Goal: Navigation & Orientation: Understand site structure

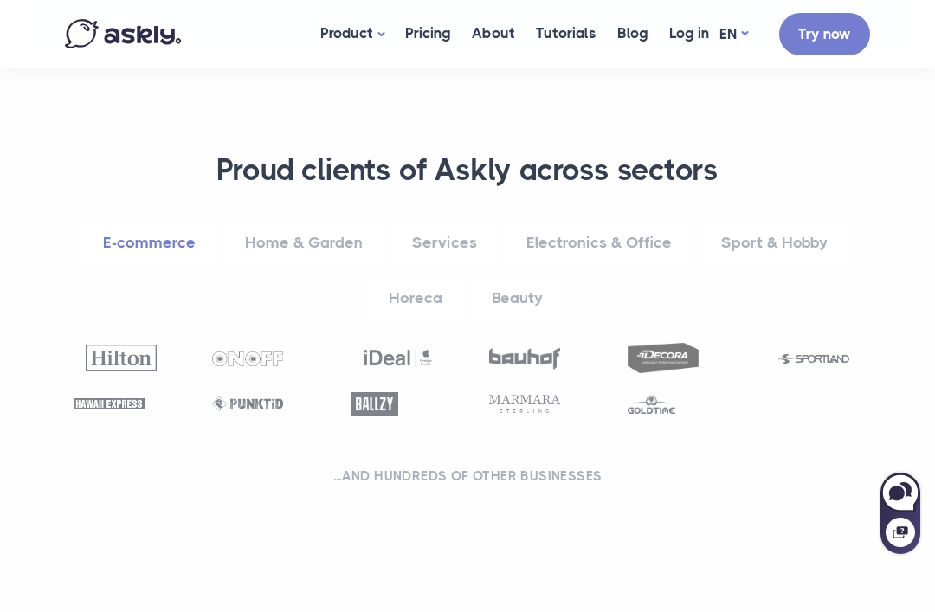
click at [635, 221] on link "Electronics & Office" at bounding box center [599, 243] width 190 height 48
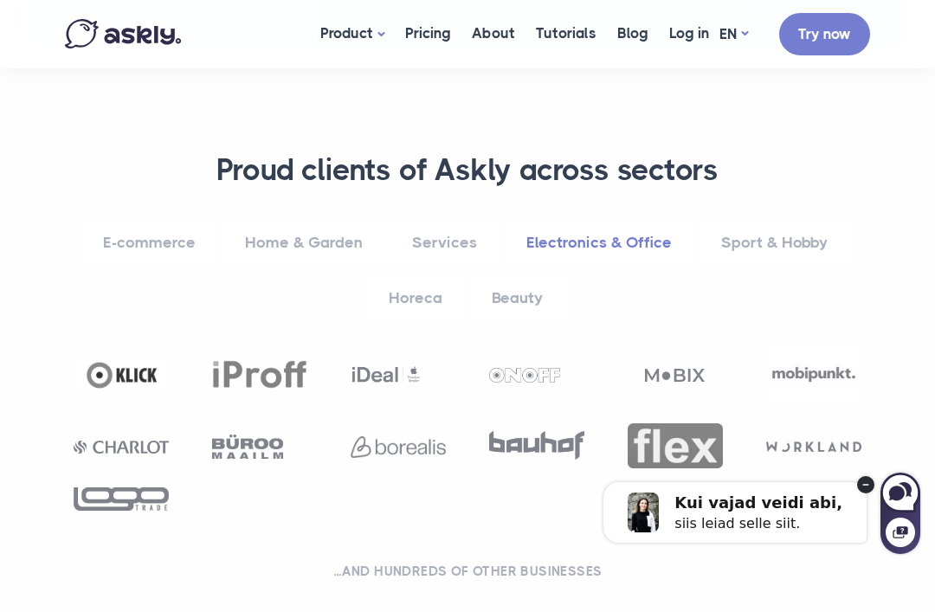
click at [859, 483] on circle at bounding box center [865, 484] width 17 height 17
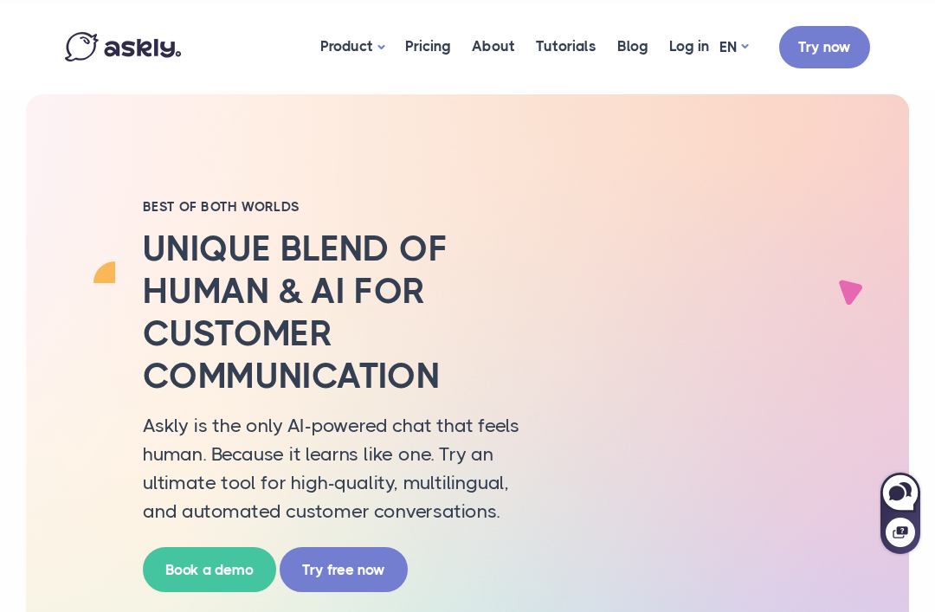
click at [733, 130] on link "PL" at bounding box center [733, 125] width 69 height 30
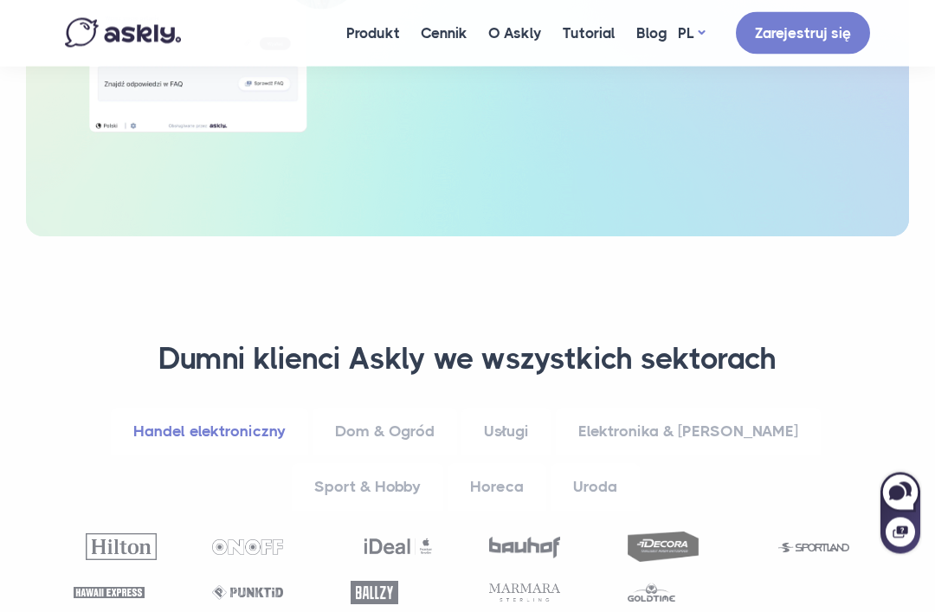
scroll to position [731, 0]
click at [457, 435] on link "Dom & Ogród" at bounding box center [384, 432] width 145 height 48
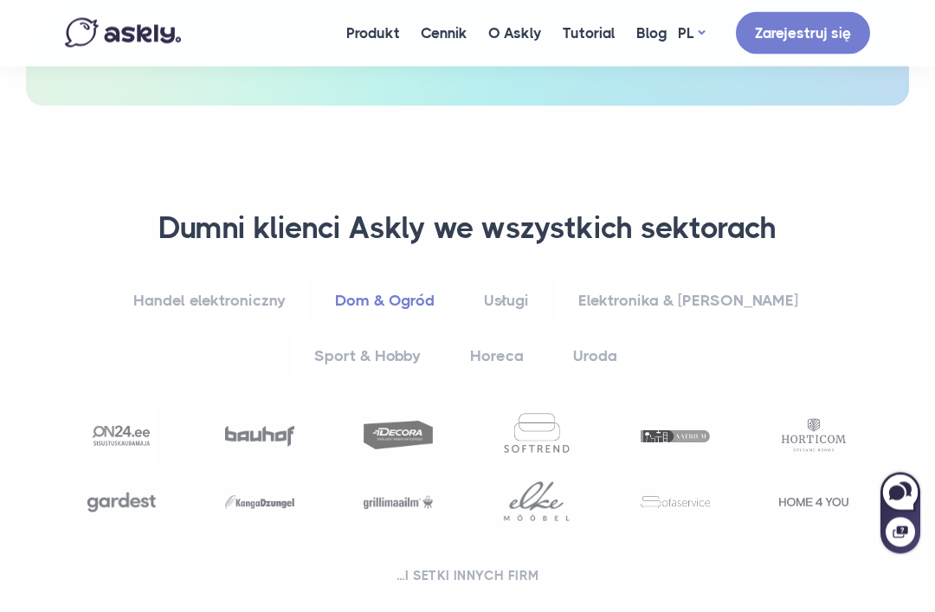
scroll to position [862, 0]
click at [402, 350] on link "Sport & Hobby" at bounding box center [367, 356] width 151 height 48
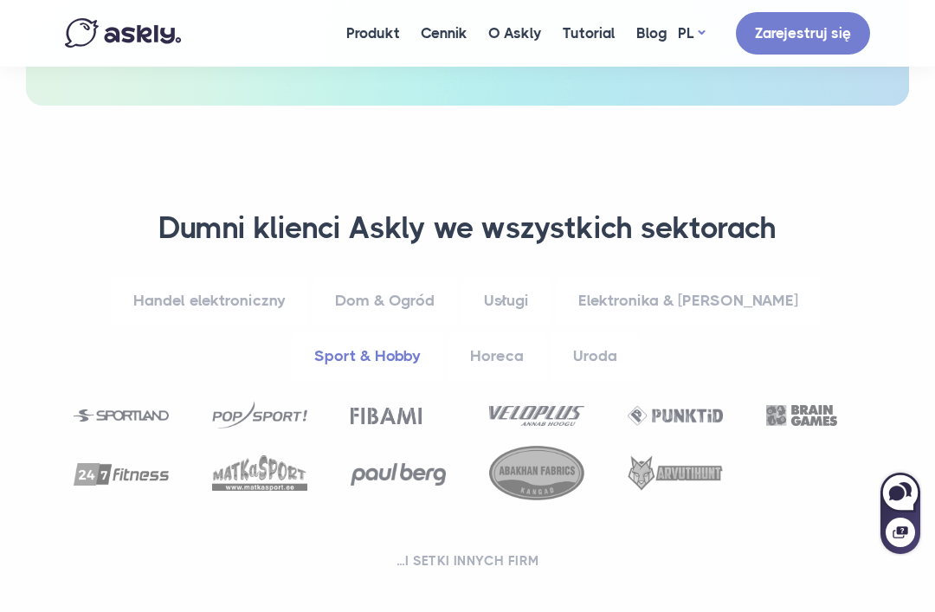
click at [708, 306] on link "Elektronika & [PERSON_NAME]" at bounding box center [688, 301] width 265 height 48
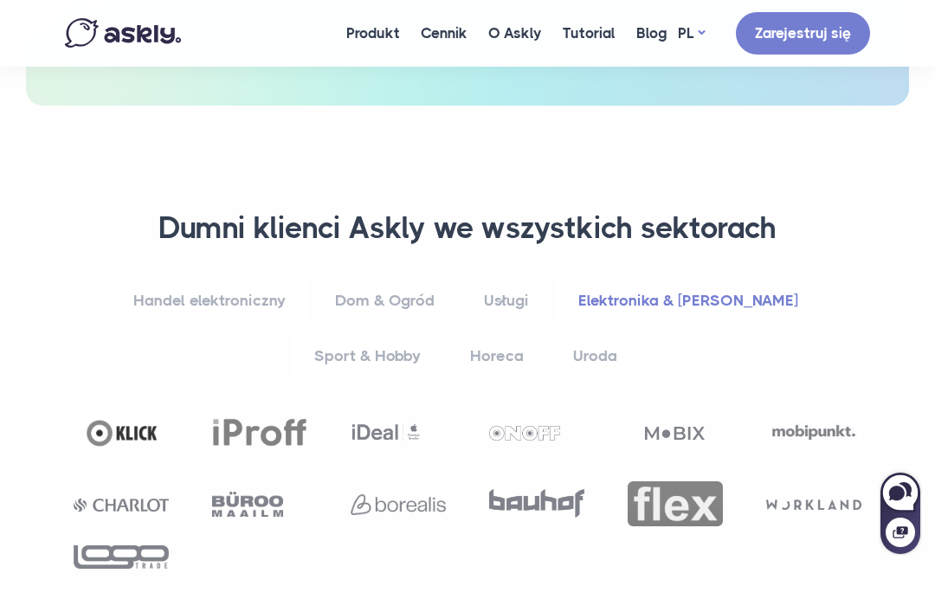
click at [397, 350] on link "Sport & Hobby" at bounding box center [367, 356] width 151 height 48
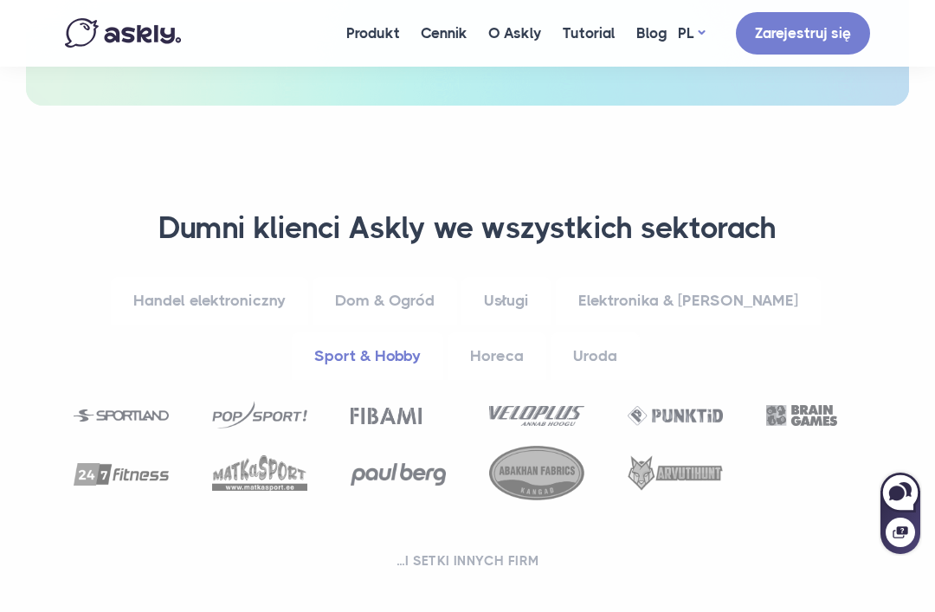
click at [513, 345] on link "Horeca" at bounding box center [496, 356] width 99 height 48
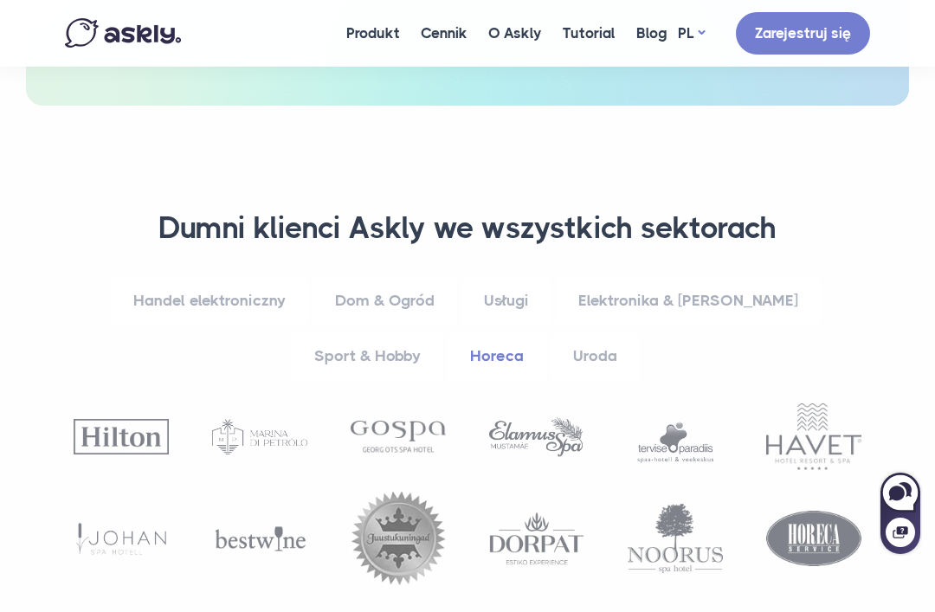
click at [671, 297] on link "Elektronika & [PERSON_NAME]" at bounding box center [688, 301] width 265 height 48
